Goal: Navigation & Orientation: Find specific page/section

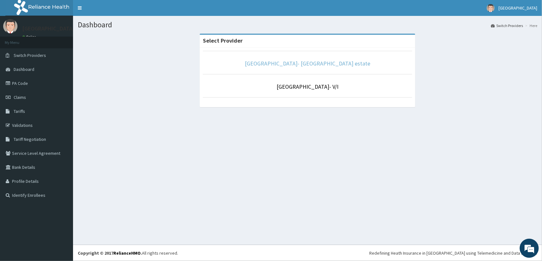
click at [297, 63] on link "[GEOGRAPHIC_DATA]- [GEOGRAPHIC_DATA] estate" at bounding box center [307, 63] width 125 height 7
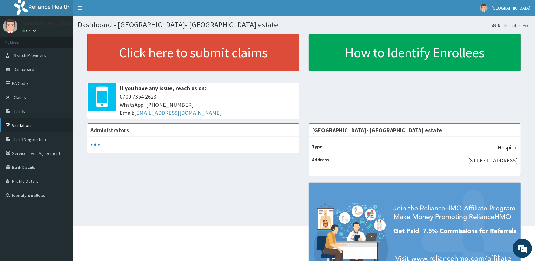
click at [17, 122] on link "Validations" at bounding box center [36, 125] width 73 height 14
